Goal: Task Accomplishment & Management: Manage account settings

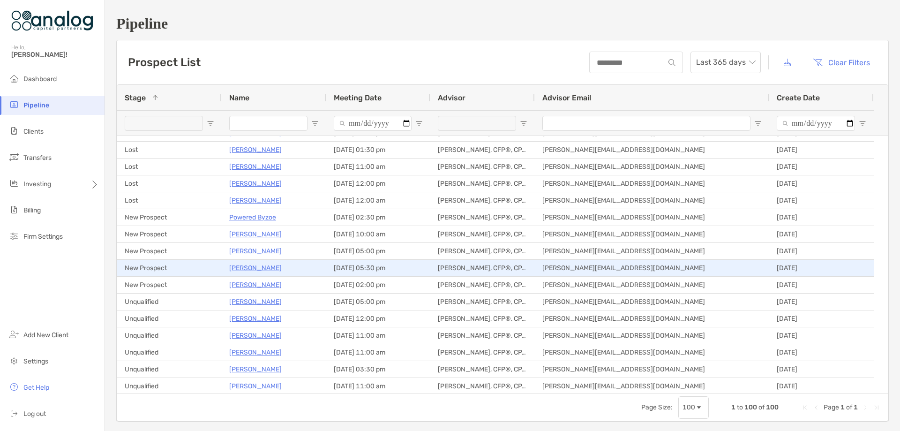
click at [246, 270] on p "Wade Lafranca" at bounding box center [255, 268] width 53 height 12
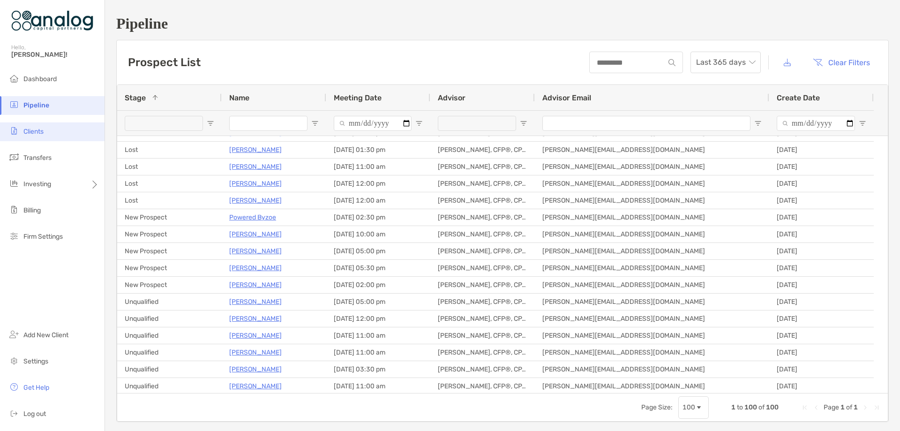
click at [40, 133] on span "Clients" at bounding box center [33, 132] width 20 height 8
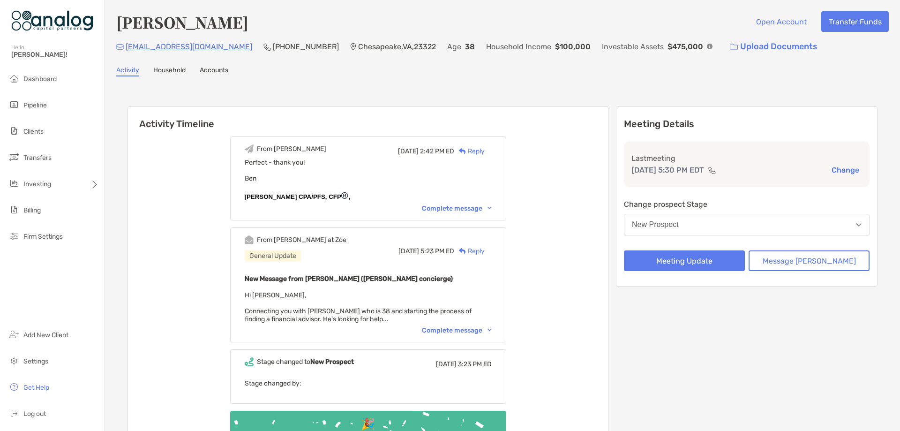
click at [679, 228] on div "New Prospect" at bounding box center [655, 224] width 47 height 8
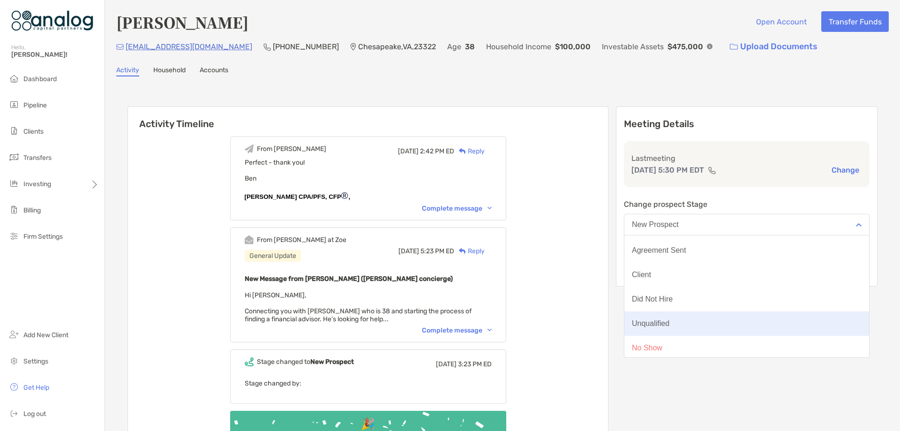
scroll to position [73, 0]
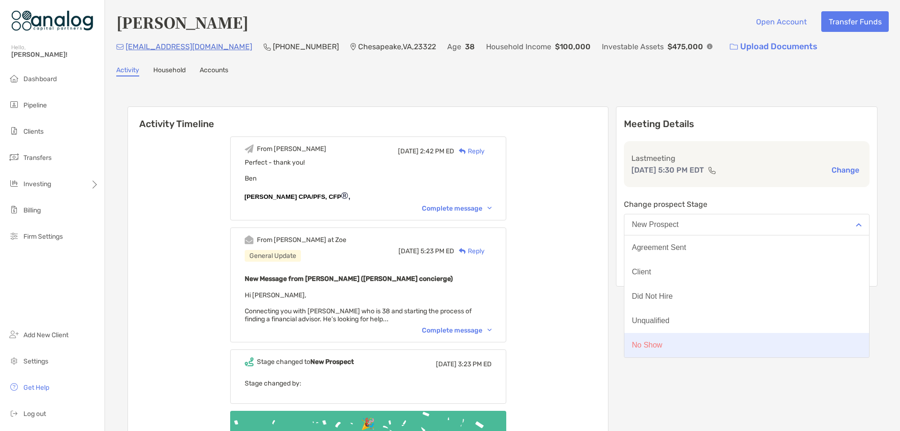
click at [663, 344] on div "No Show" at bounding box center [647, 345] width 30 height 8
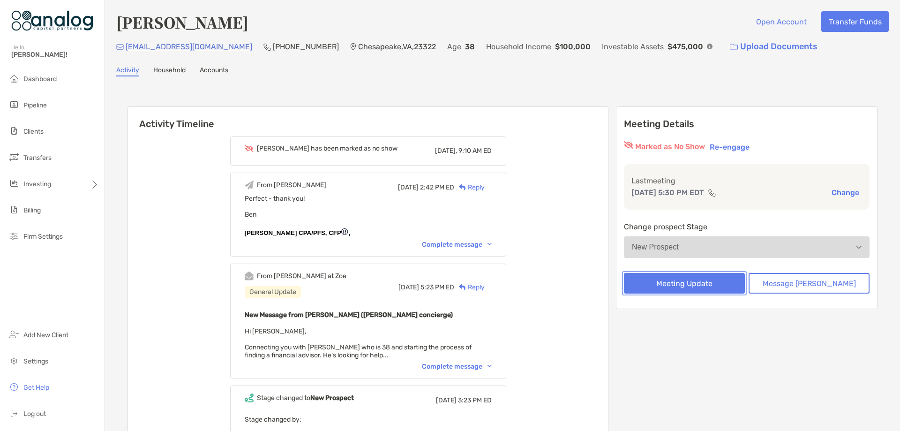
click at [695, 285] on button "Meeting Update" at bounding box center [684, 283] width 121 height 21
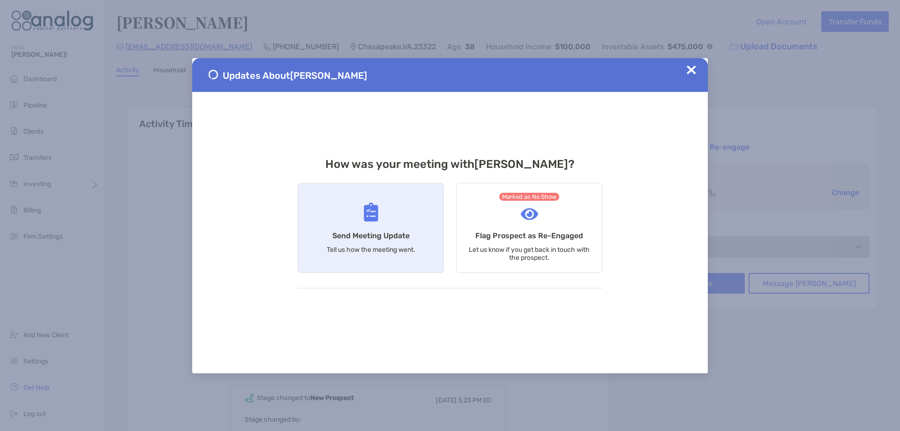
click at [406, 218] on div "Send Meeting Update Tell us how the meeting went." at bounding box center [371, 228] width 146 height 90
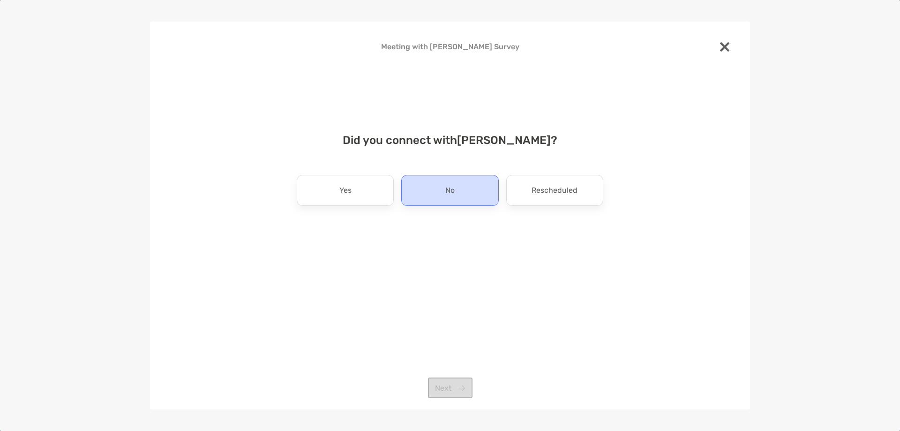
click at [432, 199] on div "No" at bounding box center [449, 190] width 97 height 31
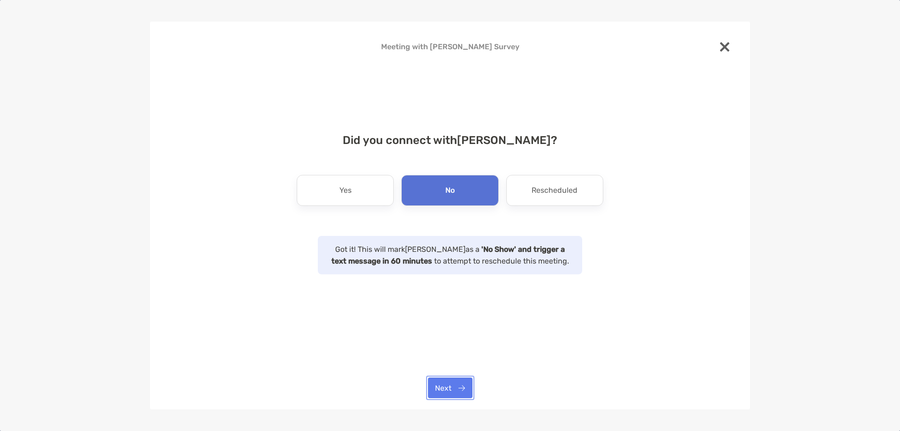
click at [449, 383] on button "Next" at bounding box center [450, 387] width 45 height 21
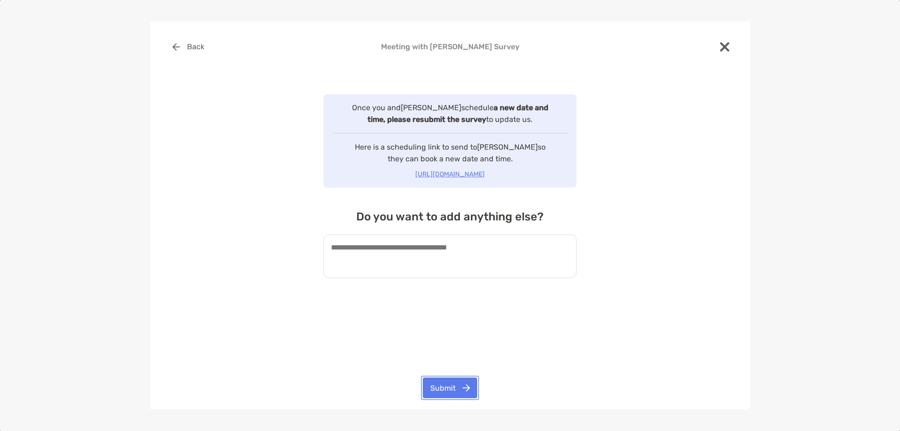
click at [447, 383] on button "Submit" at bounding box center [450, 387] width 54 height 21
